Goal: Task Accomplishment & Management: Use online tool/utility

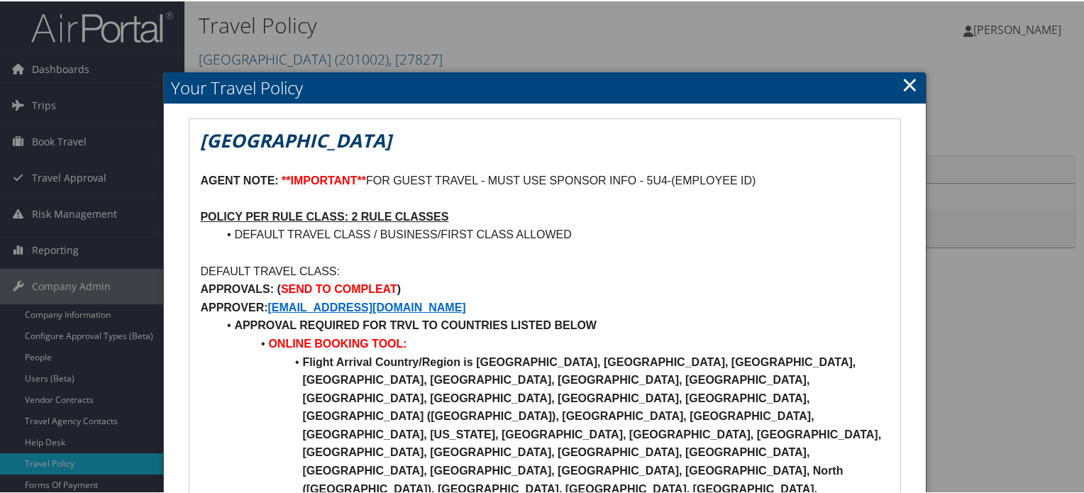
click at [907, 79] on link "×" at bounding box center [909, 83] width 16 height 28
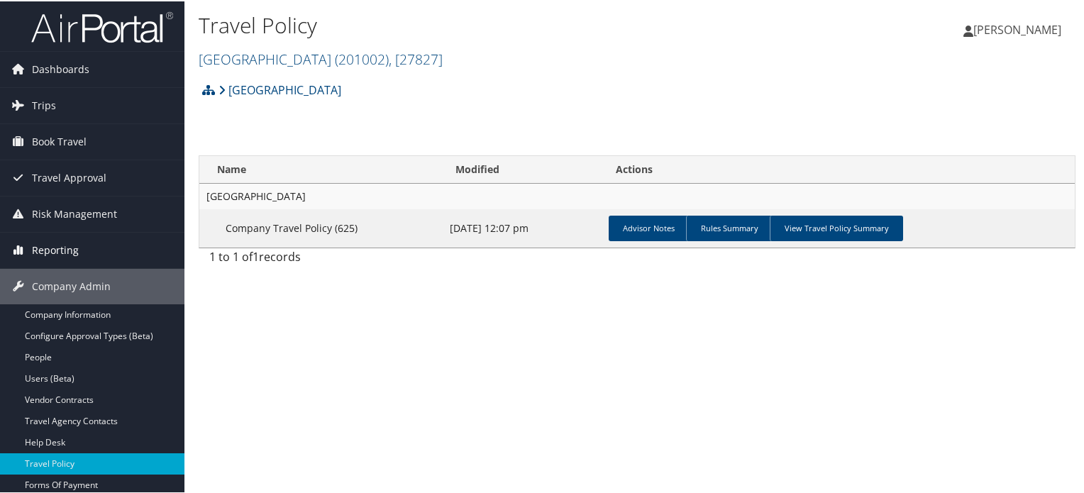
click at [65, 236] on span "Reporting" at bounding box center [55, 248] width 47 height 35
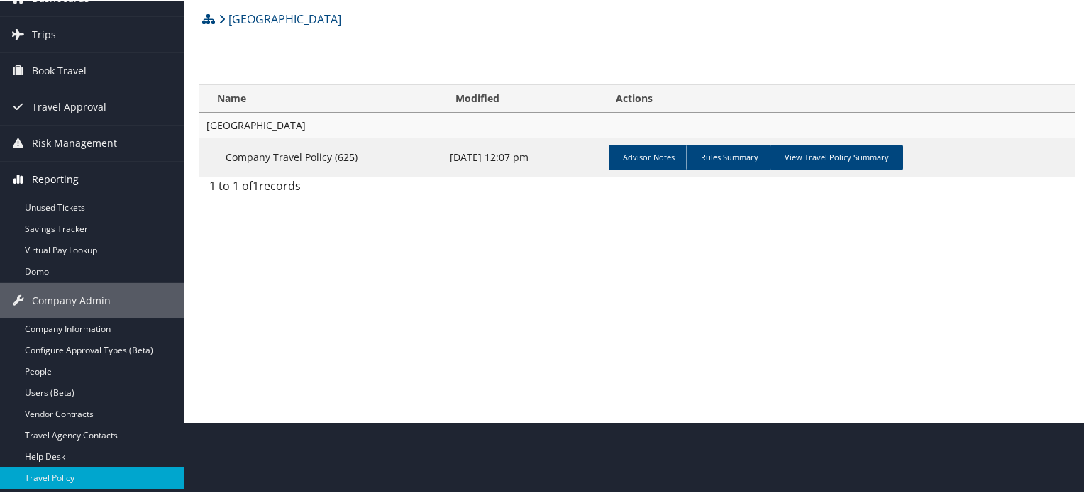
scroll to position [142, 0]
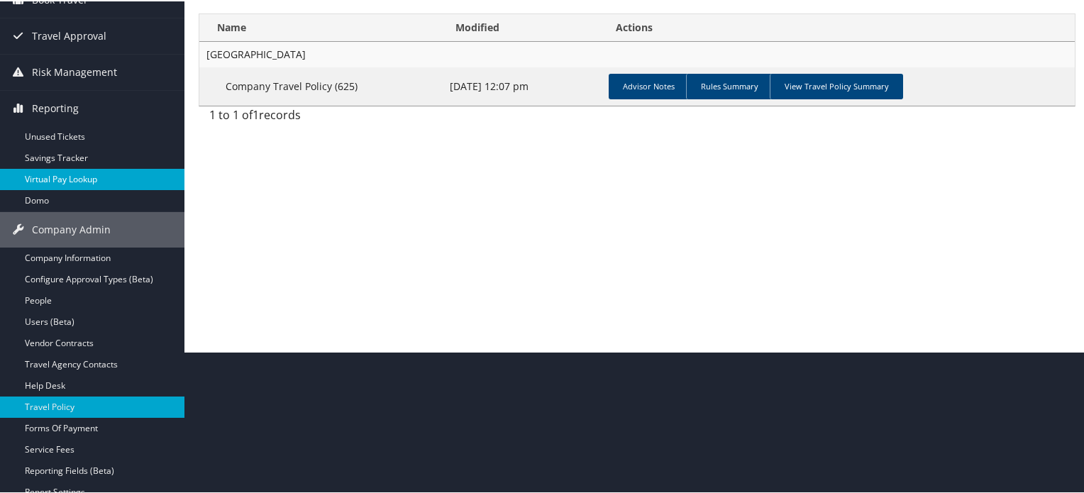
click at [91, 172] on link "Virtual Pay Lookup" at bounding box center [92, 177] width 184 height 21
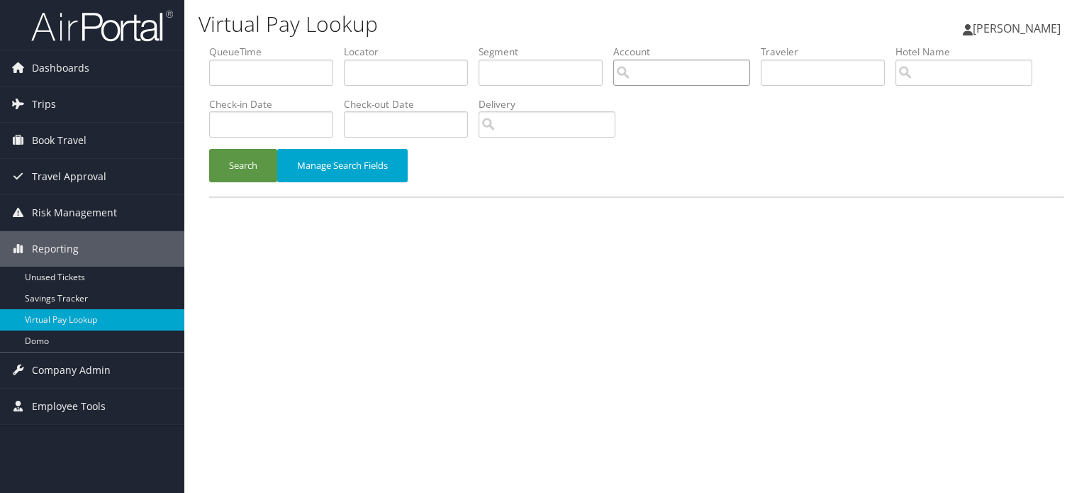
drag, startPoint x: 713, startPoint y: 70, endPoint x: 804, endPoint y: 75, distance: 91.6
click at [718, 73] on input "search" at bounding box center [681, 73] width 137 height 26
click at [391, 73] on input "text" at bounding box center [406, 73] width 124 height 26
paste input "STM DRIVEN"
drag, startPoint x: 427, startPoint y: 67, endPoint x: 179, endPoint y: 69, distance: 247.5
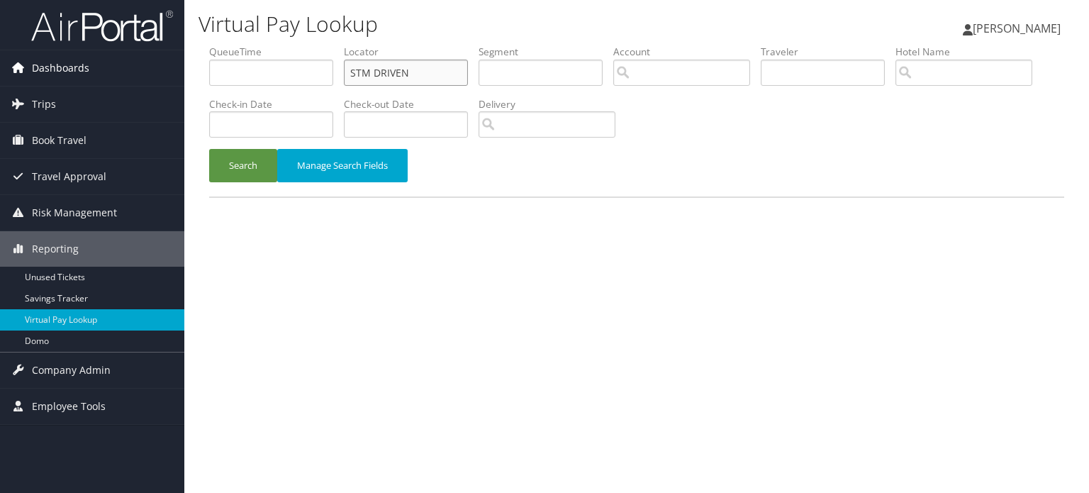
click at [186, 70] on div "Virtual Pay Lookup Nima Bhutia Nima Bhutia My Settings Travel Agency Contacts L…" at bounding box center [636, 246] width 905 height 493
paste input "D39JRW"
type input "D39JRW"
click at [248, 167] on button "Search" at bounding box center [243, 165] width 68 height 33
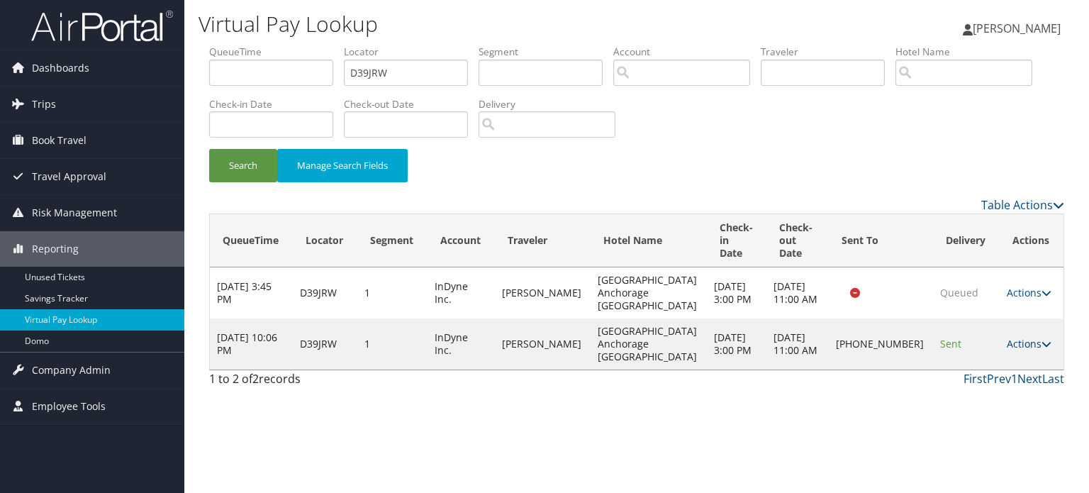
click at [1042, 339] on icon at bounding box center [1047, 344] width 10 height 10
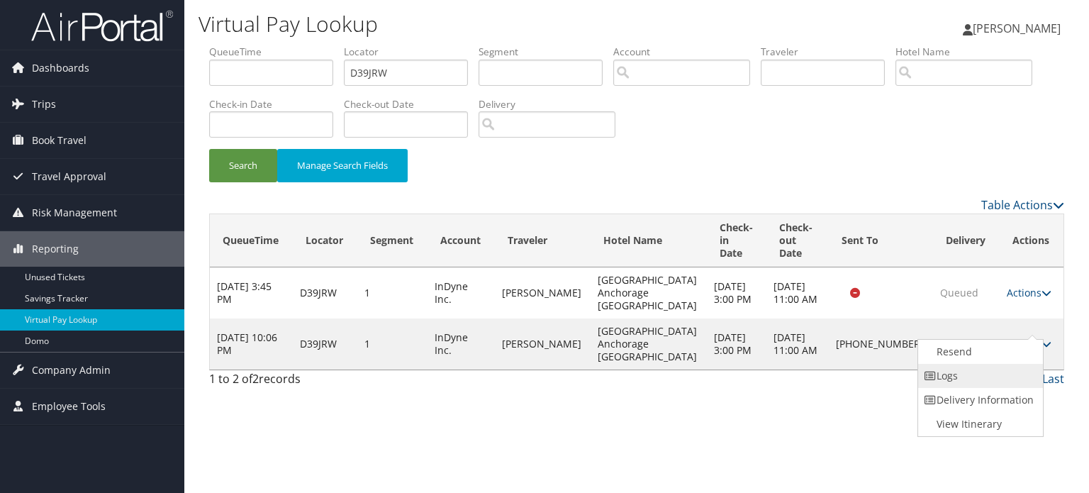
click at [966, 371] on link "Logs" at bounding box center [978, 376] width 121 height 24
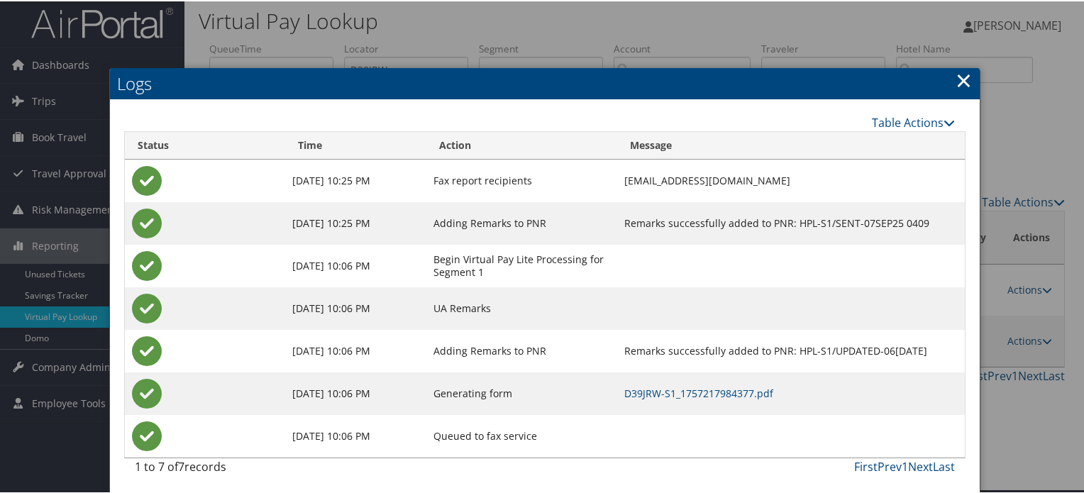
scroll to position [6, 0]
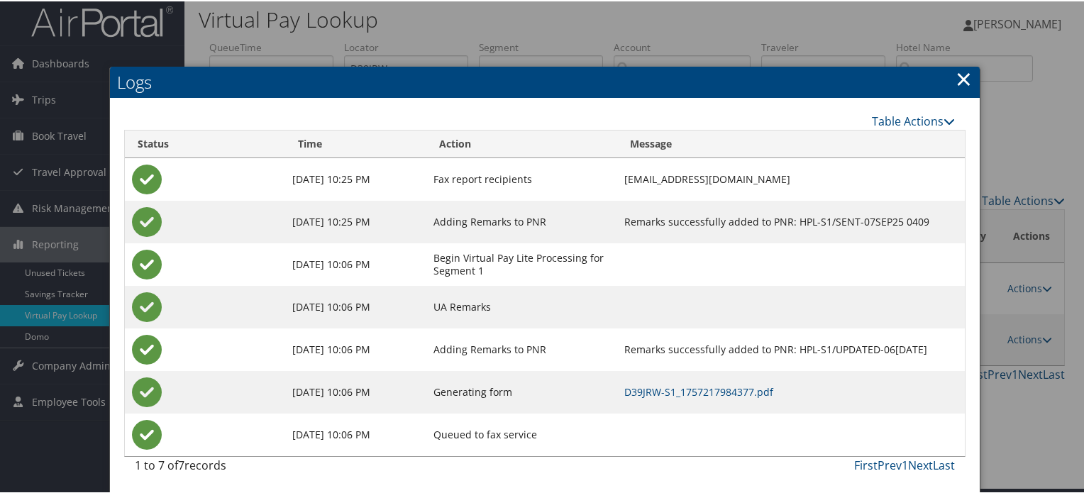
click at [964, 70] on link "×" at bounding box center [963, 77] width 16 height 28
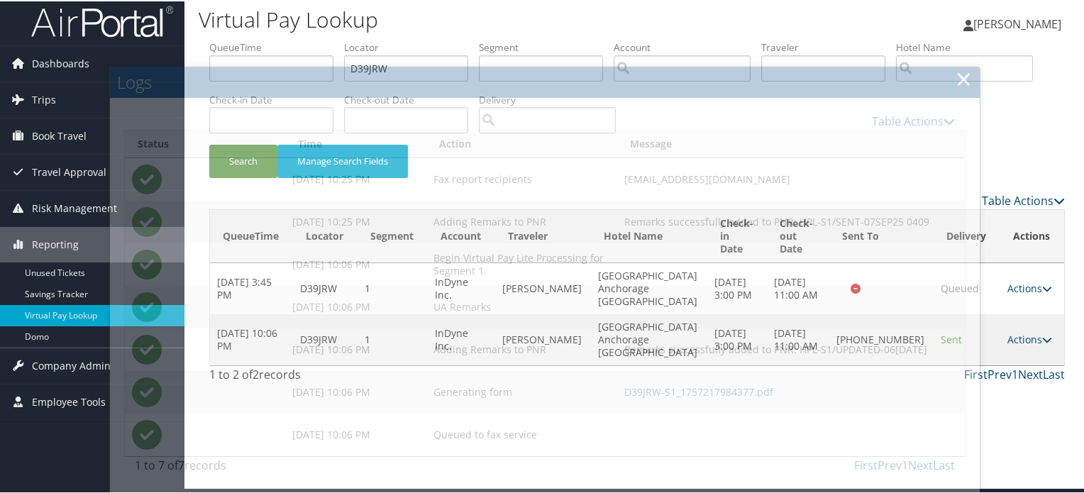
scroll to position [0, 0]
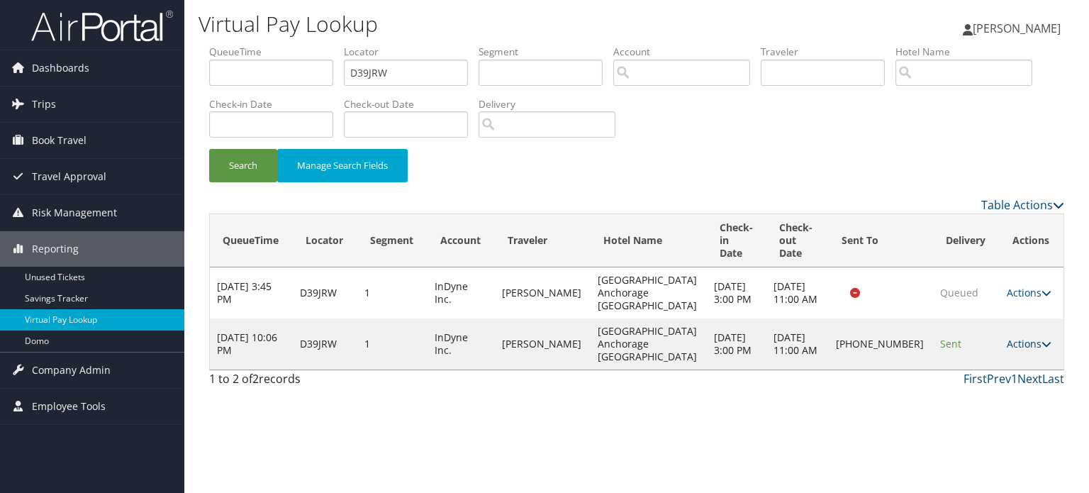
click at [1042, 339] on icon at bounding box center [1047, 344] width 10 height 10
click at [972, 351] on link "Resend" at bounding box center [978, 352] width 121 height 24
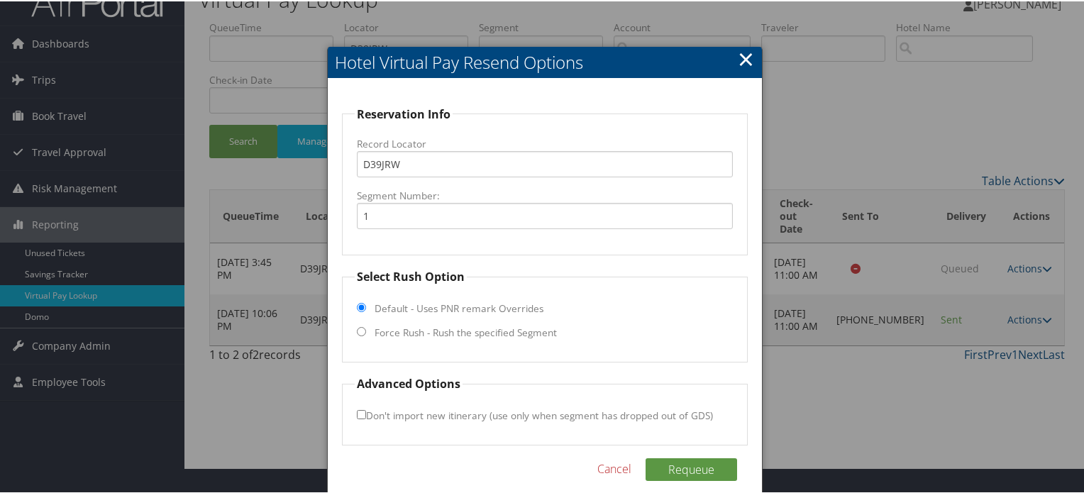
scroll to position [40, 0]
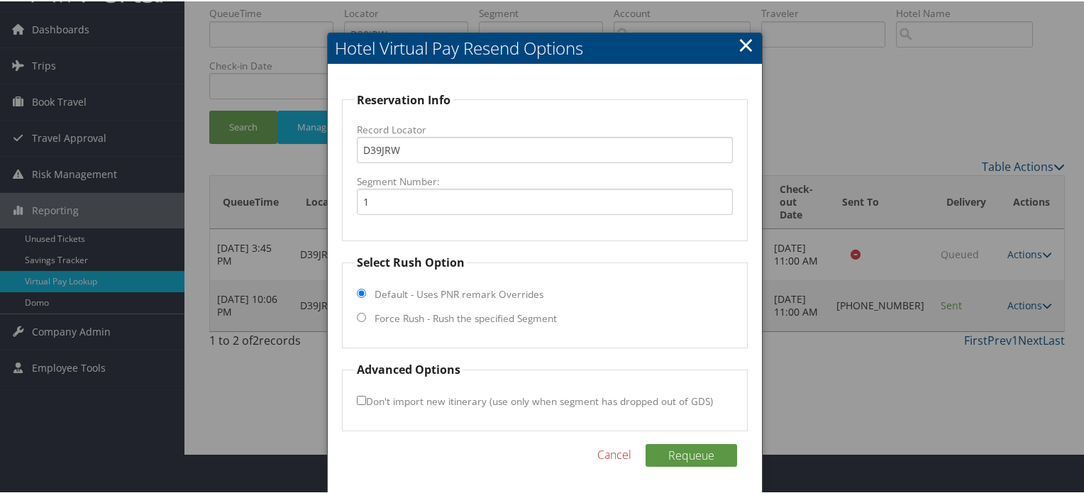
click at [357, 317] on input "Force Rush - Rush the specified Segment" at bounding box center [361, 315] width 9 height 9
radio input "true"
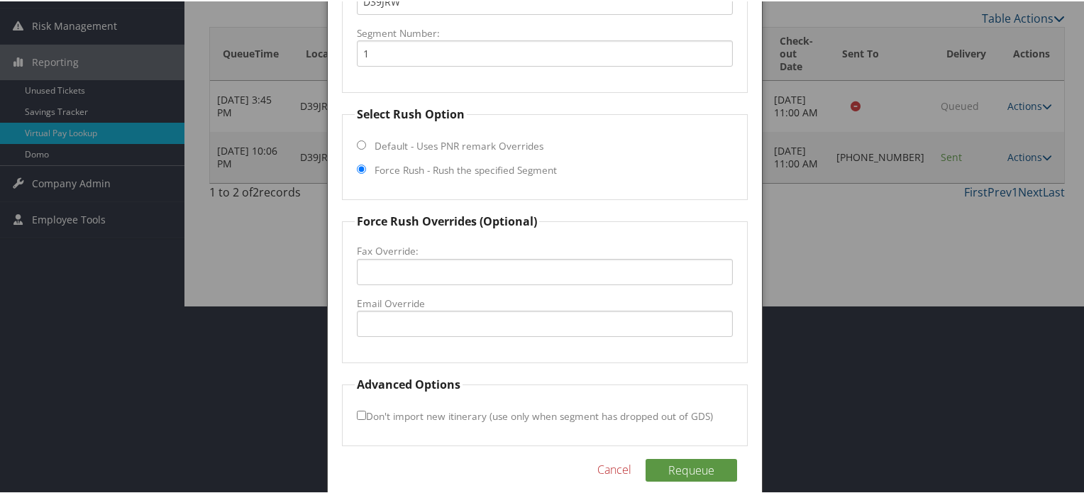
scroll to position [202, 0]
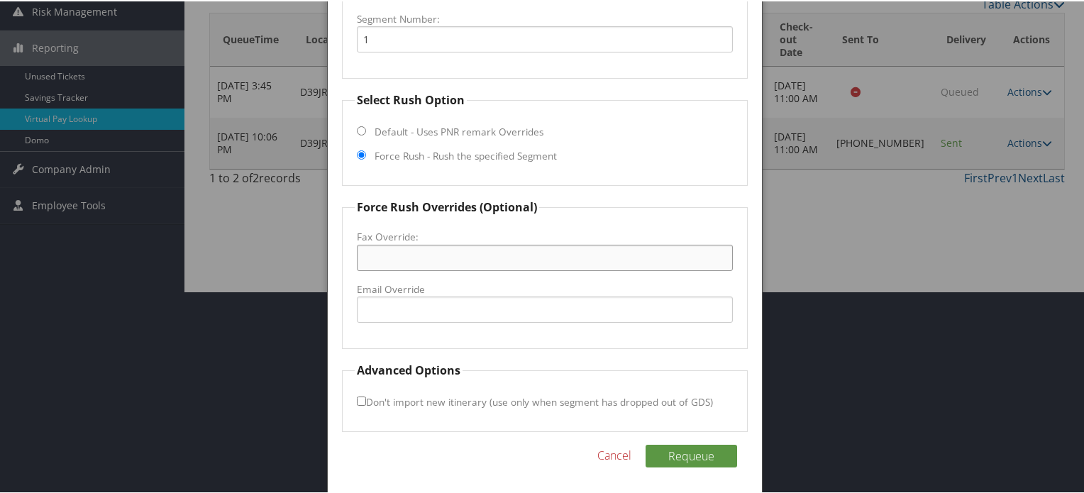
click at [409, 257] on input "Fax Override:" at bounding box center [545, 256] width 376 height 26
click at [386, 314] on input "Email Override" at bounding box center [545, 308] width 376 height 26
paste input "guestservices@cpanchorage.com"
type input "guestservices@cpanchorage.com"
click at [584, 337] on fieldset "Force Rush Overrides (Optional) Fax Override: Email Override guestservices@cpan…" at bounding box center [545, 272] width 406 height 150
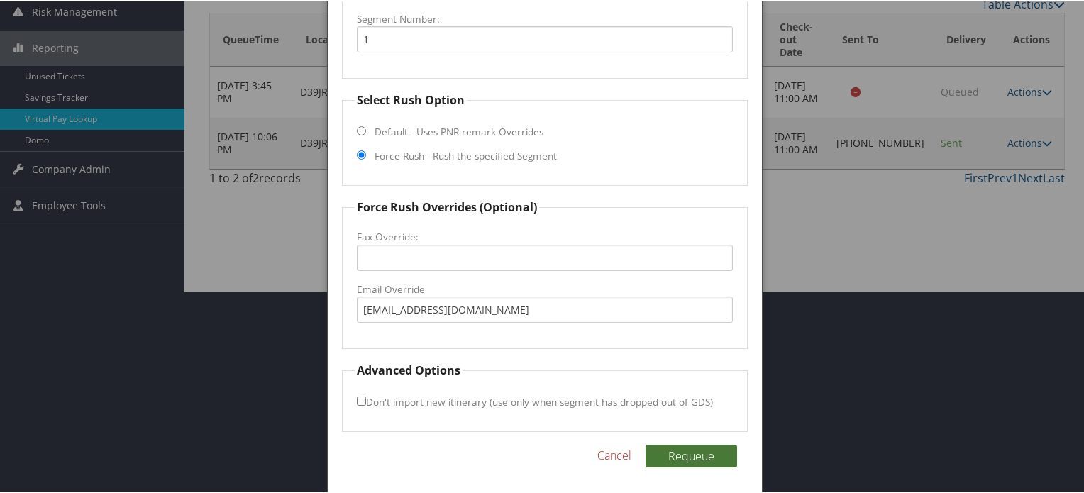
click at [693, 449] on button "Requeue" at bounding box center [690, 454] width 91 height 23
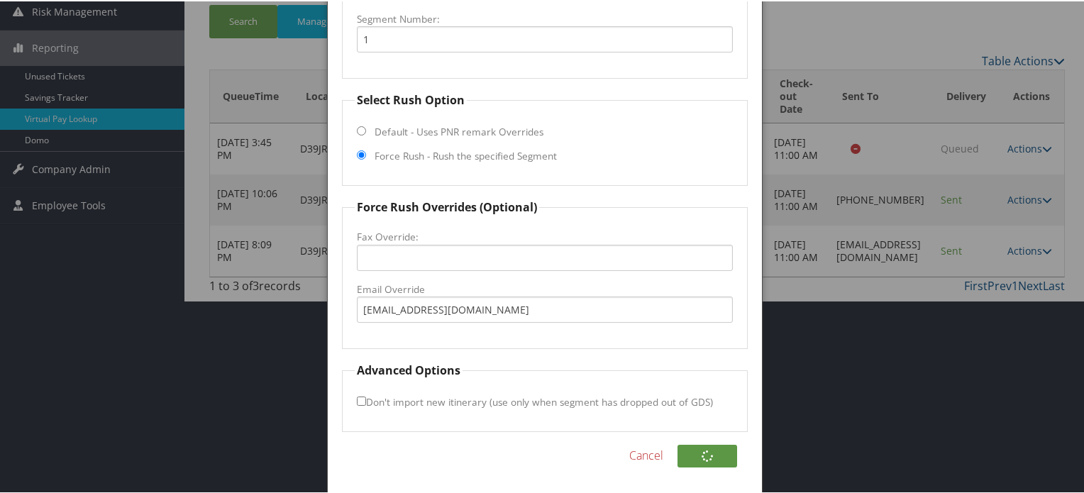
scroll to position [8, 0]
